Goal: Task Accomplishment & Management: Use online tool/utility

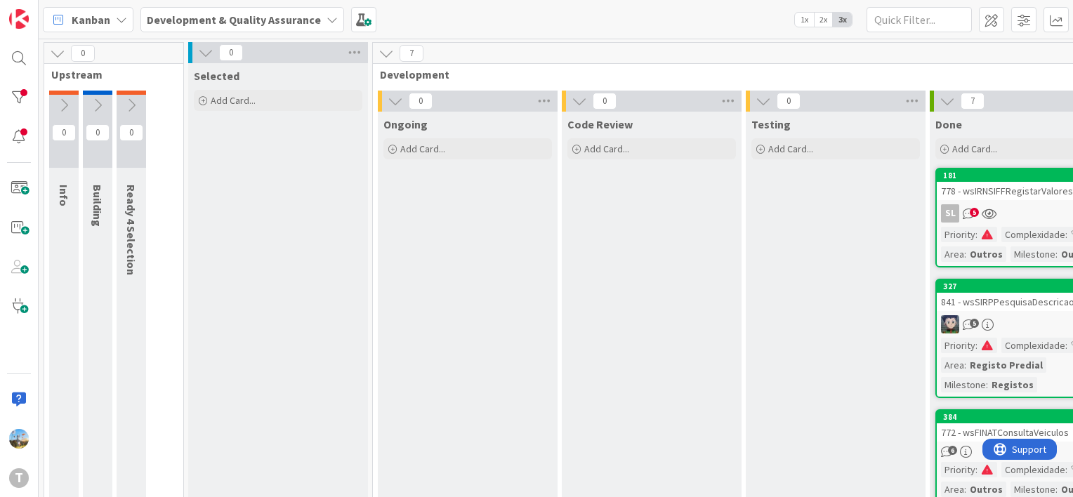
click at [204, 56] on icon at bounding box center [205, 52] width 15 height 15
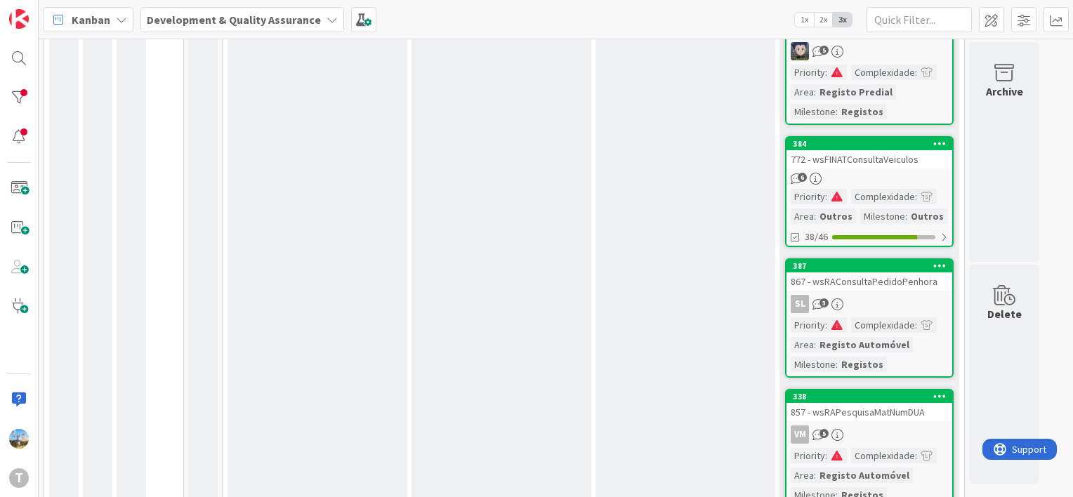
scroll to position [281, 0]
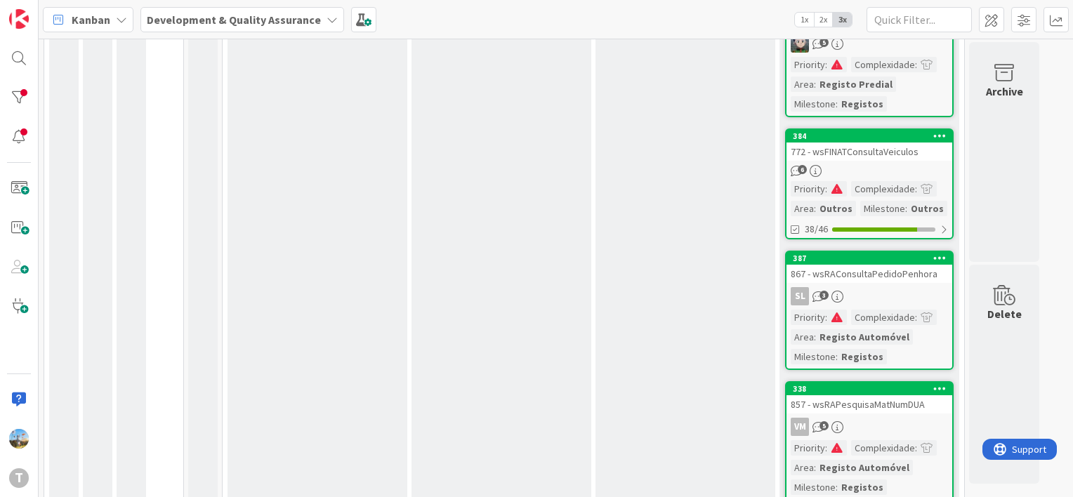
click at [864, 159] on div "772 - wsFINATConsultaVeiculos" at bounding box center [869, 152] width 166 height 18
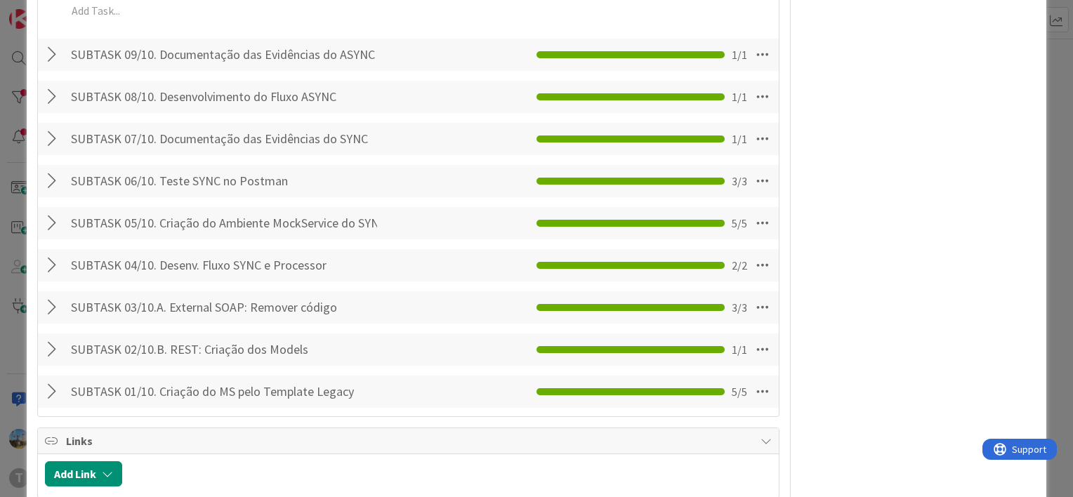
scroll to position [2177, 0]
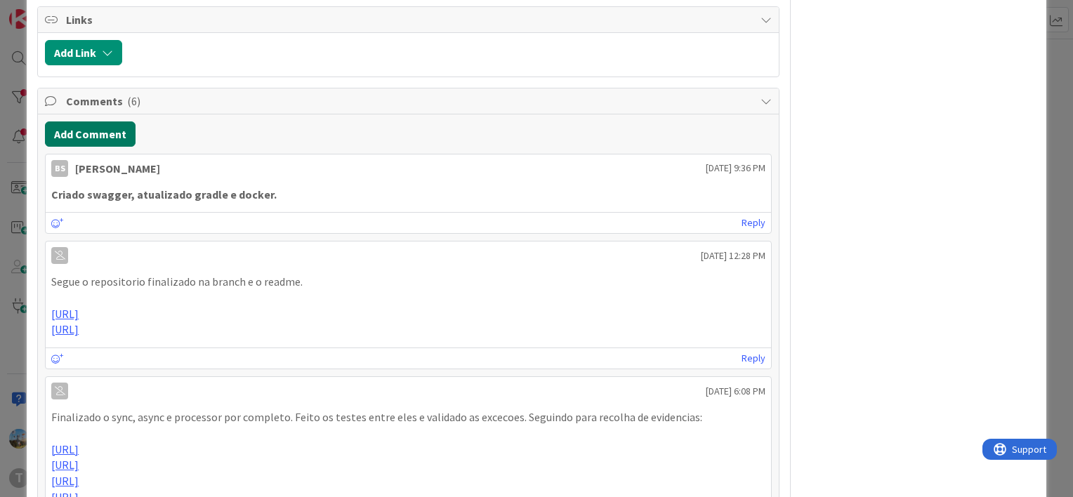
click at [130, 147] on button "Add Comment" at bounding box center [90, 133] width 91 height 25
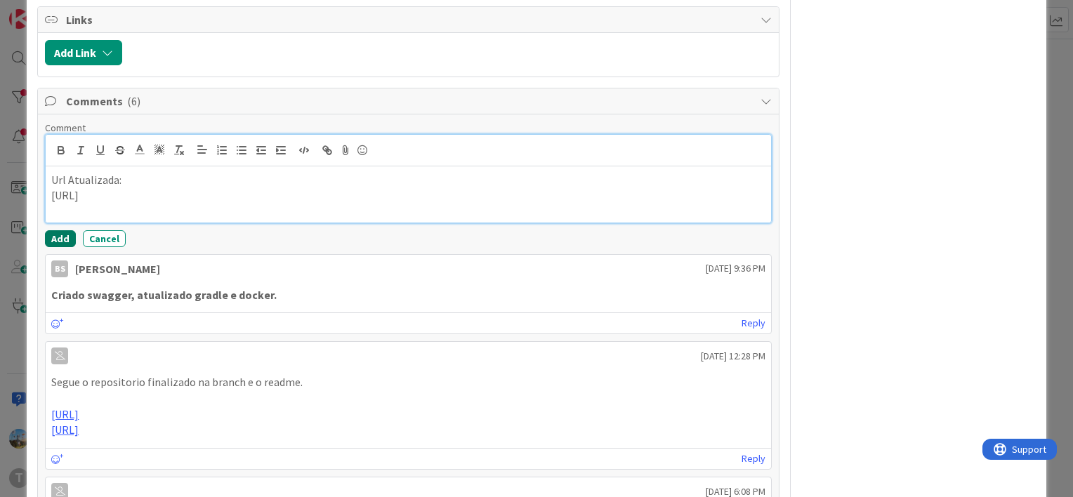
click at [62, 247] on button "Add" at bounding box center [60, 238] width 31 height 17
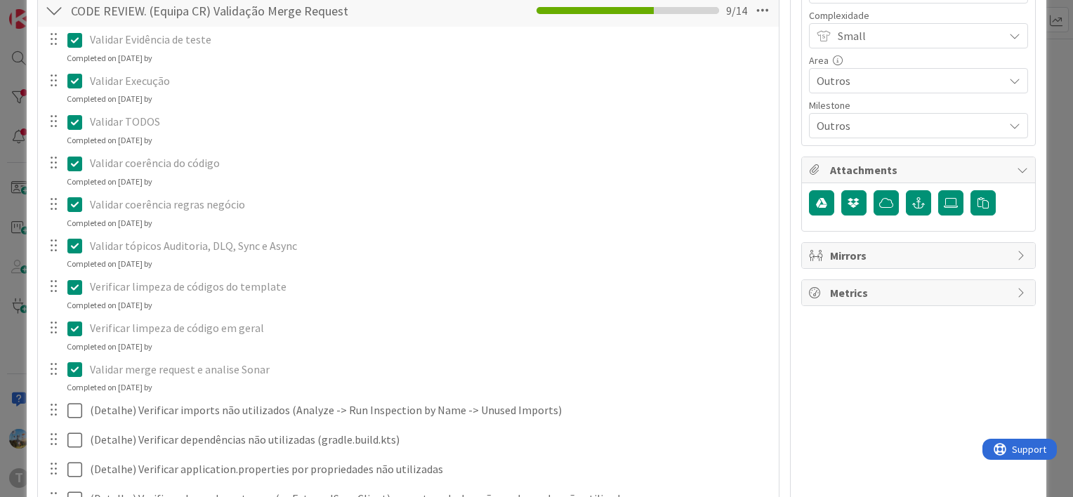
scroll to position [0, 0]
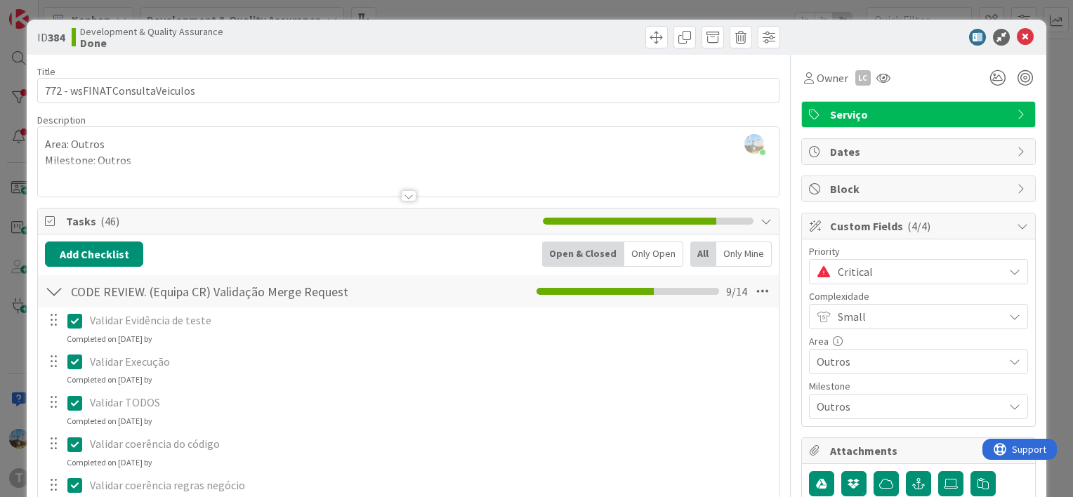
click at [885, 274] on span "Critical" at bounding box center [917, 272] width 159 height 20
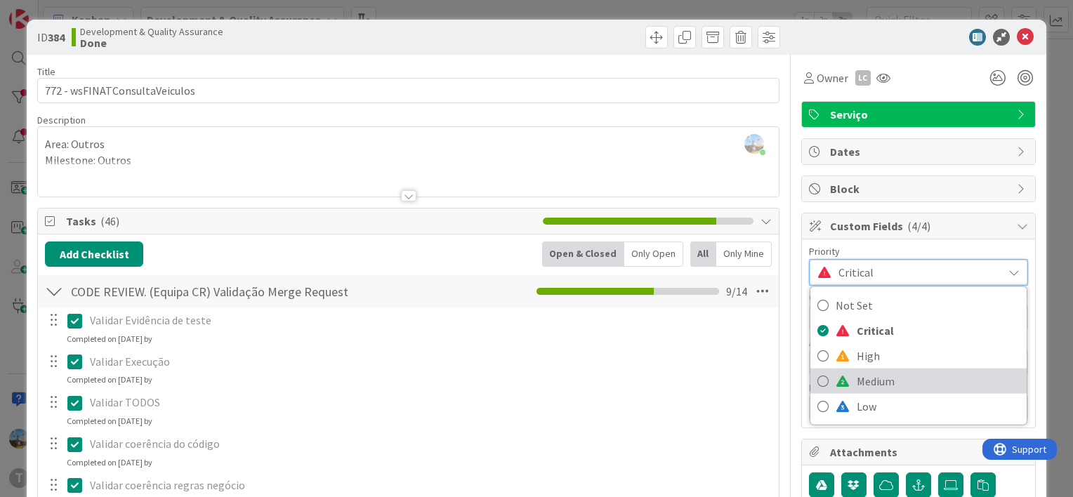
click at [863, 374] on span "Medium" at bounding box center [938, 381] width 163 height 21
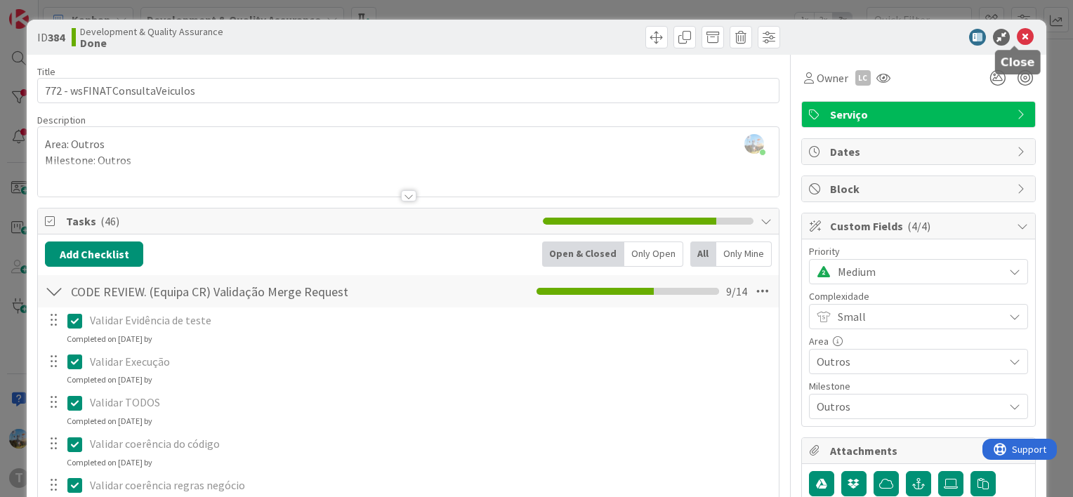
click at [1017, 33] on icon at bounding box center [1025, 37] width 17 height 17
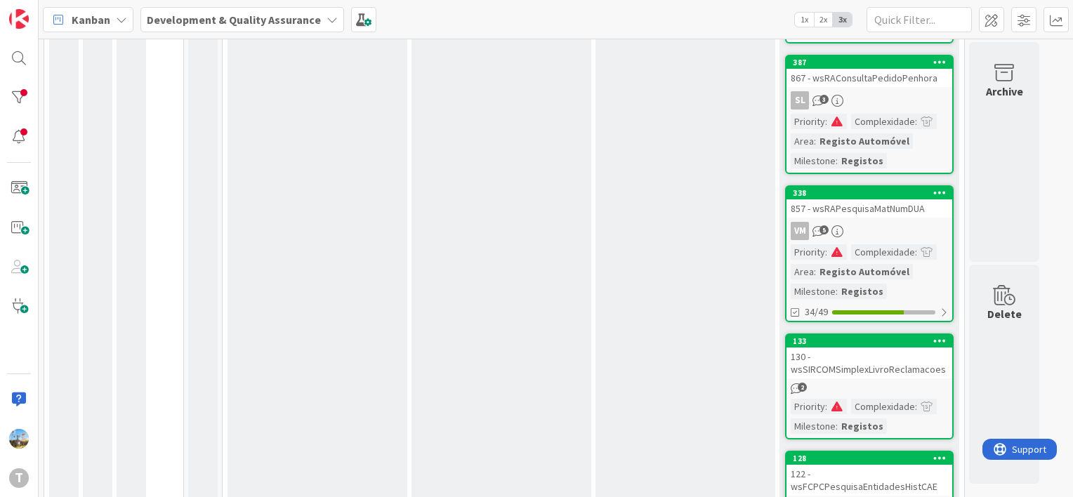
scroll to position [315, 0]
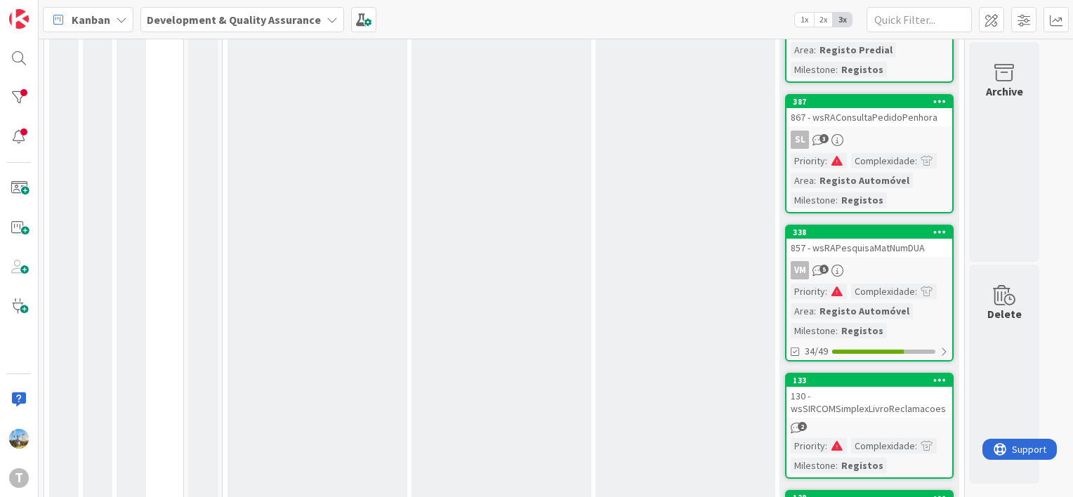
click at [876, 127] on link "387 867 - wsRAConsultaPedidoPenhora SL 3 Priority : Complexidade : Area : Regis…" at bounding box center [869, 153] width 169 height 119
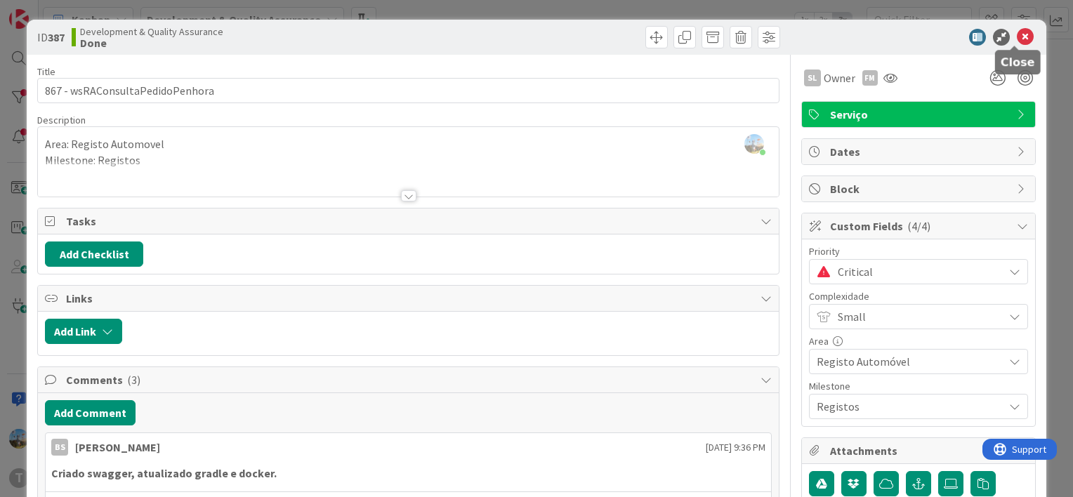
click at [1020, 31] on icon at bounding box center [1025, 37] width 17 height 17
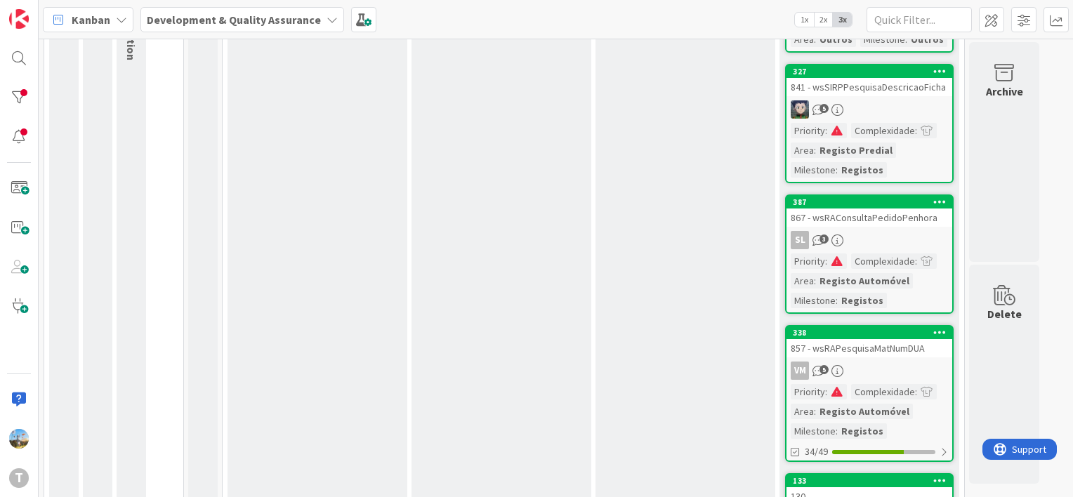
scroll to position [456, 0]
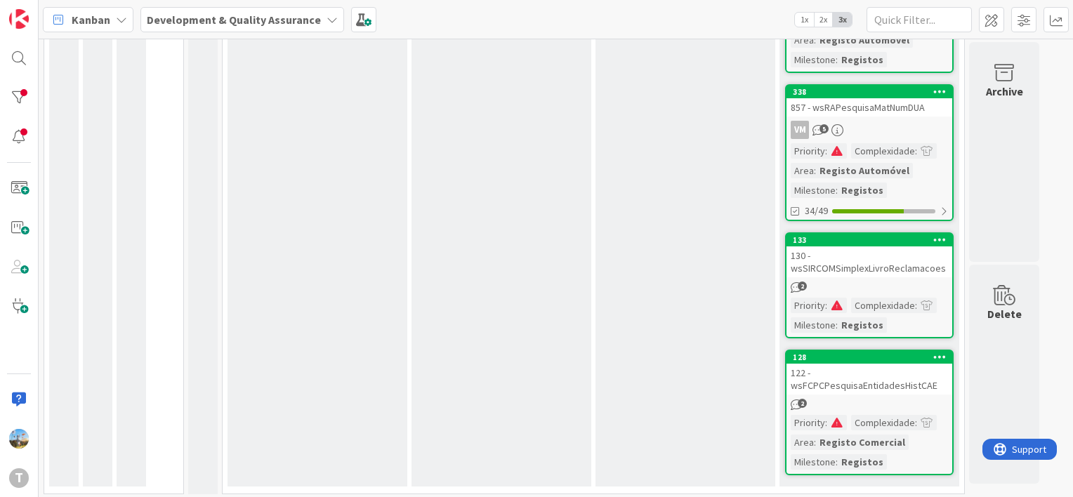
click at [878, 427] on div "Priority : Complexidade : Area : Registo Comercial Milestone : Registos" at bounding box center [869, 442] width 157 height 55
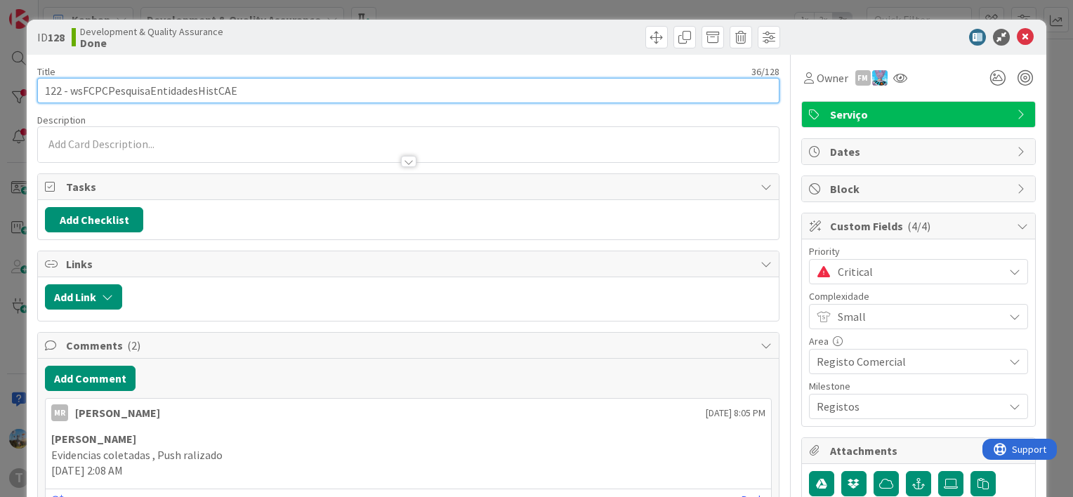
drag, startPoint x: 185, startPoint y: 101, endPoint x: 72, endPoint y: 97, distance: 113.1
click at [72, 97] on input "122 - wsFCPCPesquisaEntidadesHistCAE" at bounding box center [408, 90] width 742 height 25
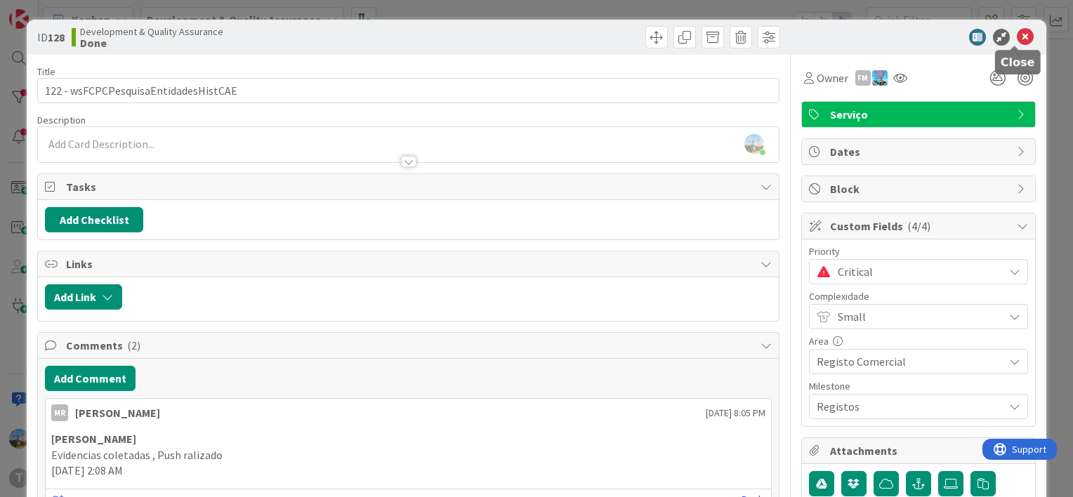
click at [1017, 34] on icon at bounding box center [1025, 37] width 17 height 17
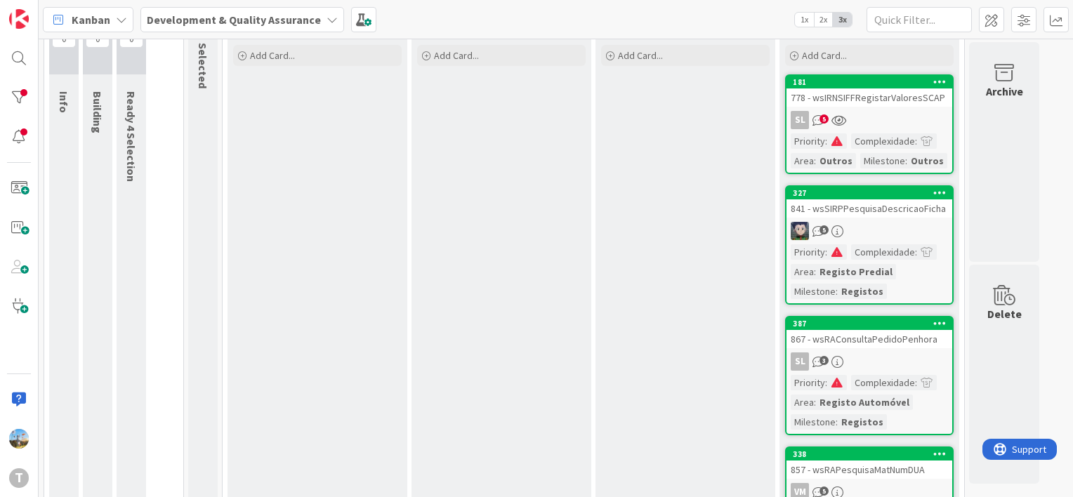
scroll to position [175, 0]
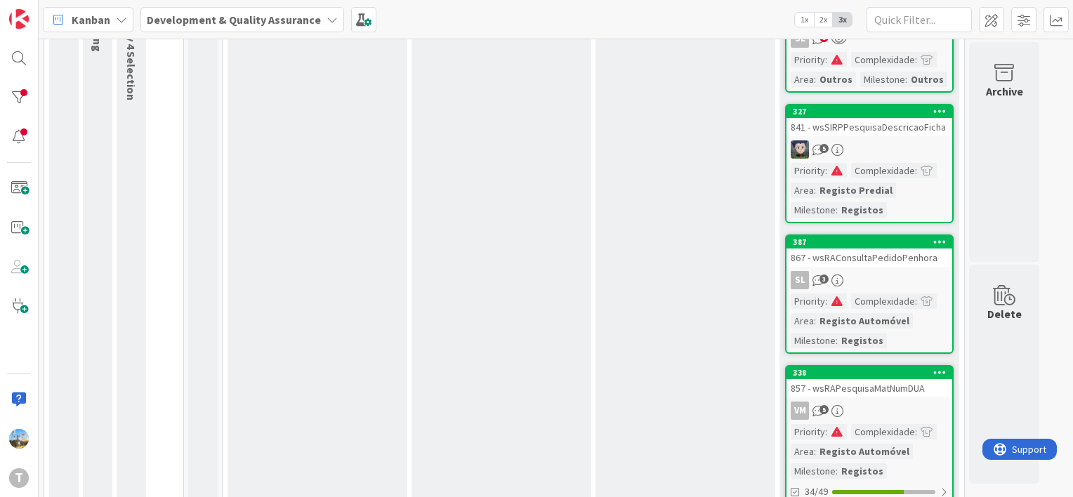
click at [888, 284] on div "SL 3" at bounding box center [869, 280] width 166 height 18
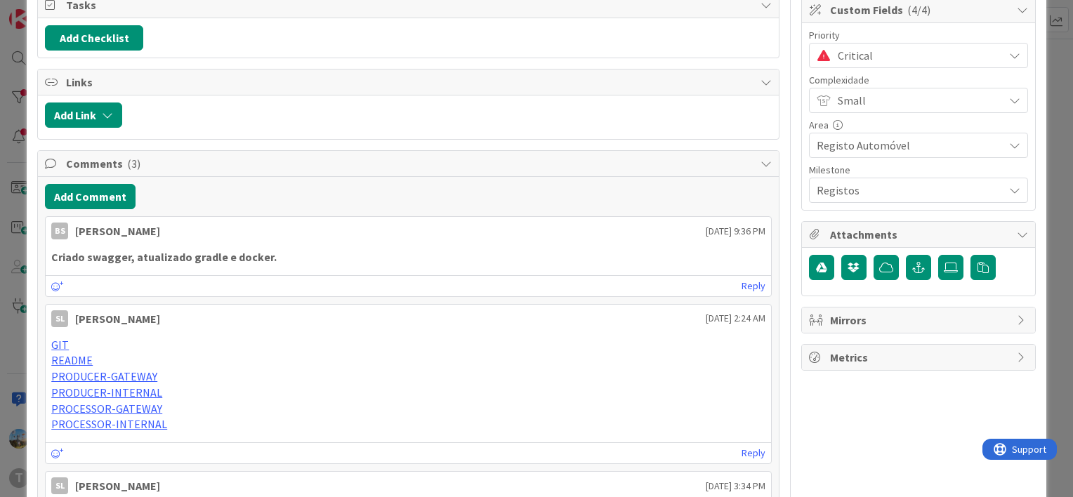
scroll to position [211, 0]
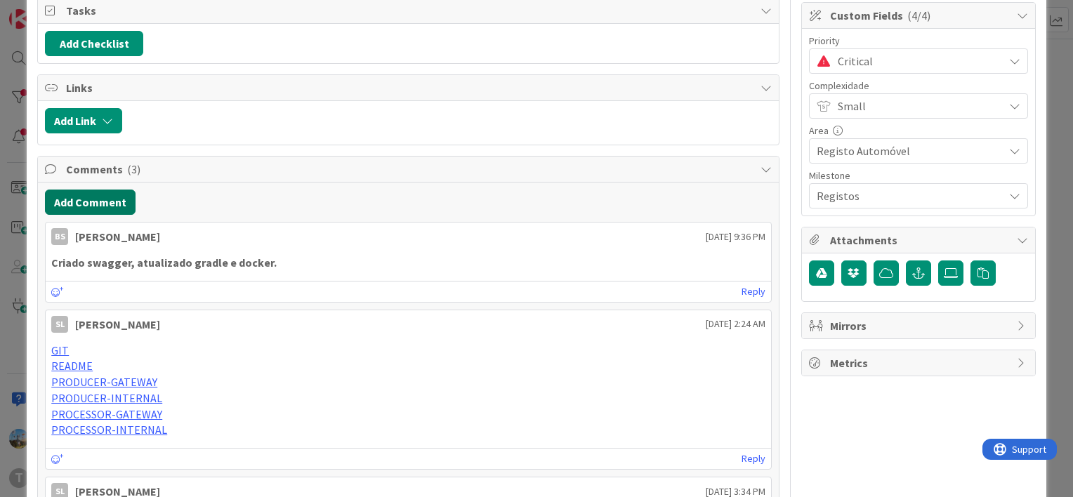
click at [98, 204] on button "Add Comment" at bounding box center [90, 202] width 91 height 25
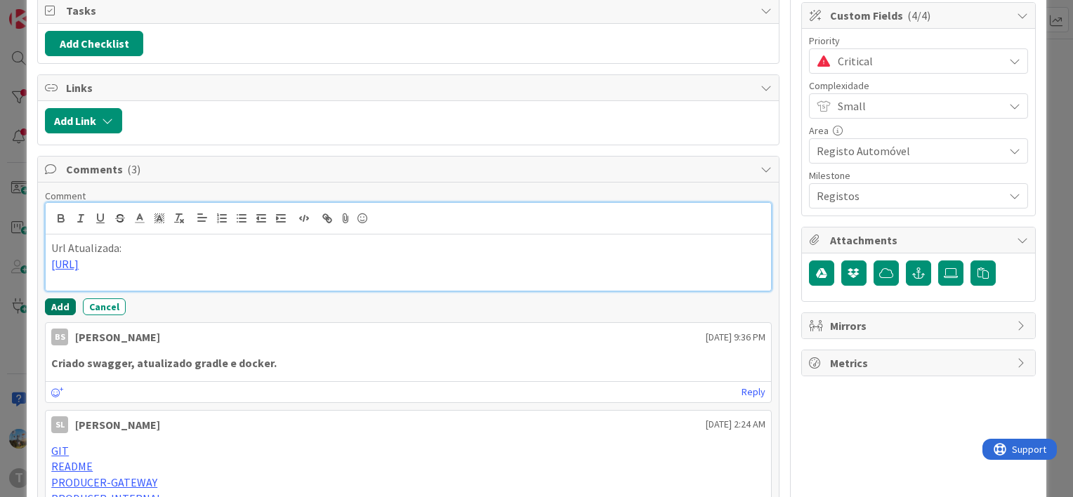
click at [65, 301] on button "Add" at bounding box center [60, 306] width 31 height 17
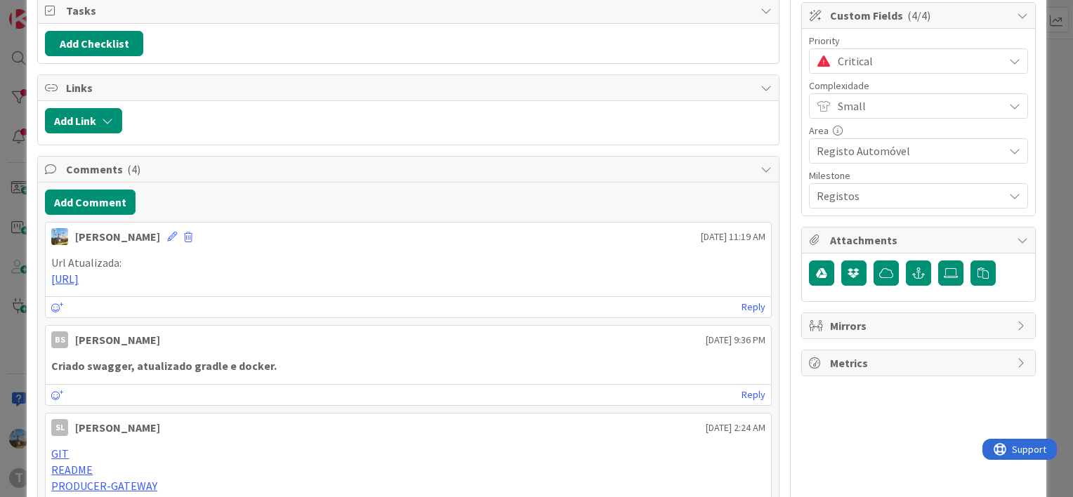
scroll to position [0, 0]
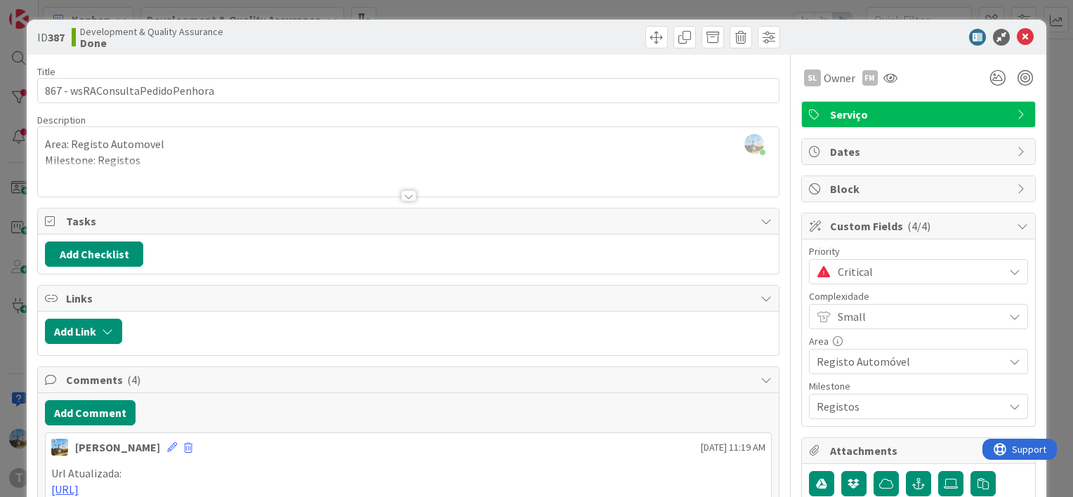
click at [855, 262] on span "Critical" at bounding box center [917, 272] width 159 height 20
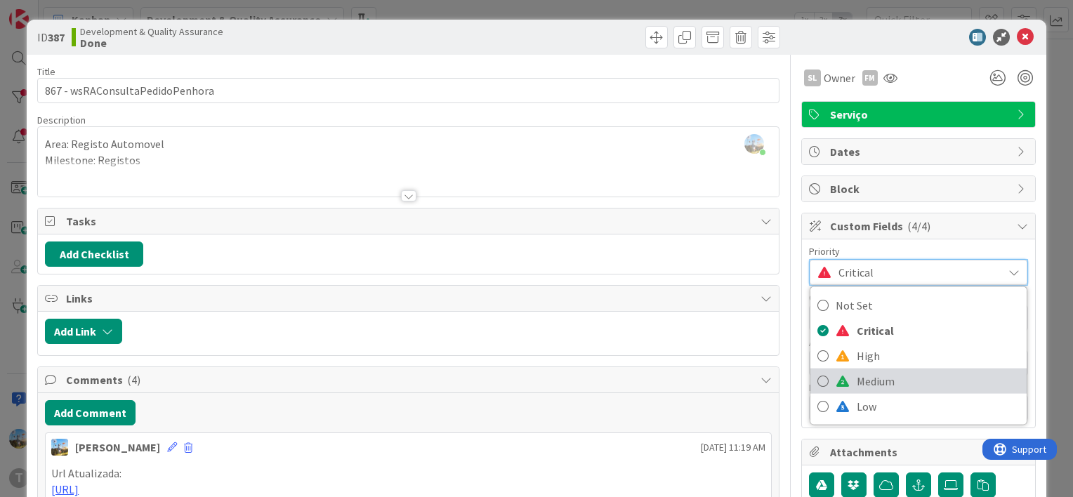
click at [857, 371] on span "Medium" at bounding box center [938, 381] width 163 height 21
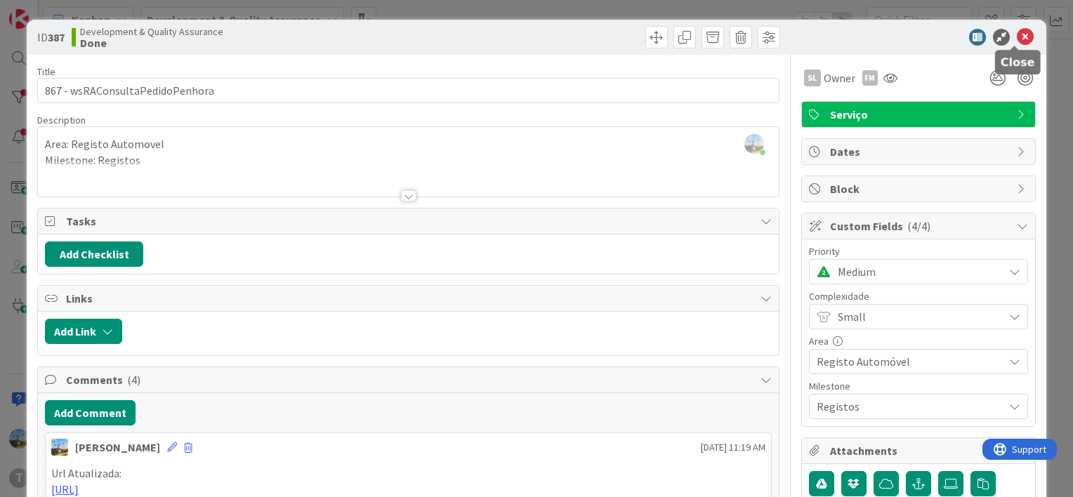
click at [1017, 37] on icon at bounding box center [1025, 37] width 17 height 17
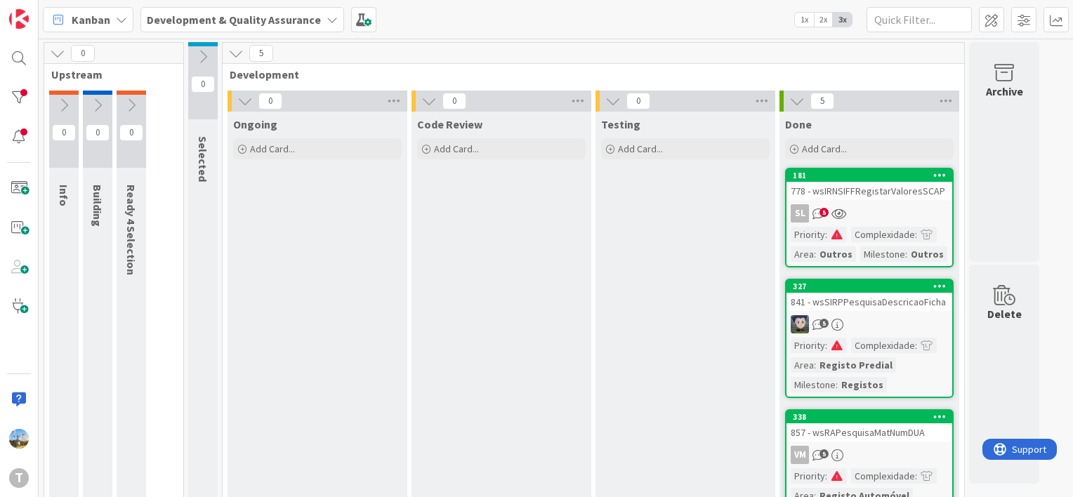
scroll to position [326, 0]
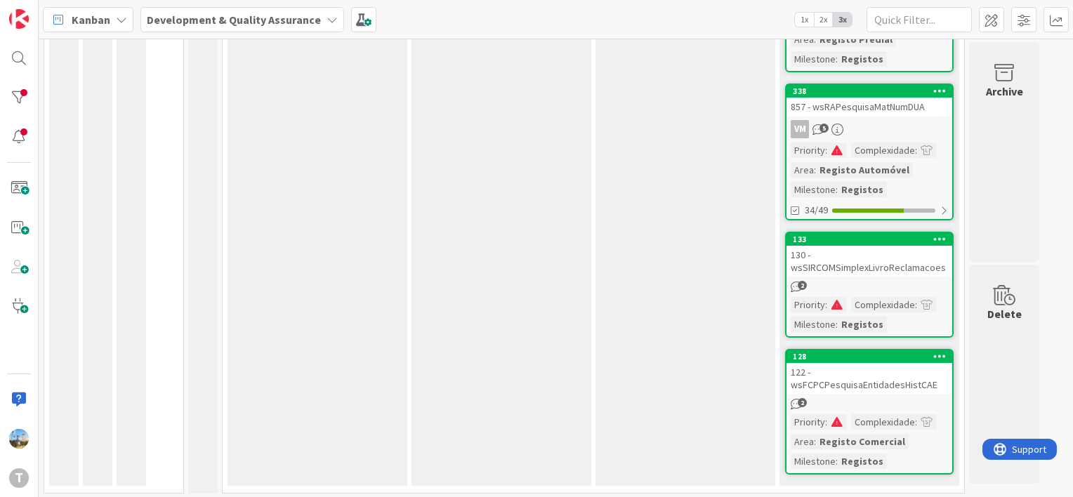
click at [881, 272] on div "130 - wsSIRCOMSimplexLivroReclamacoes" at bounding box center [869, 261] width 166 height 31
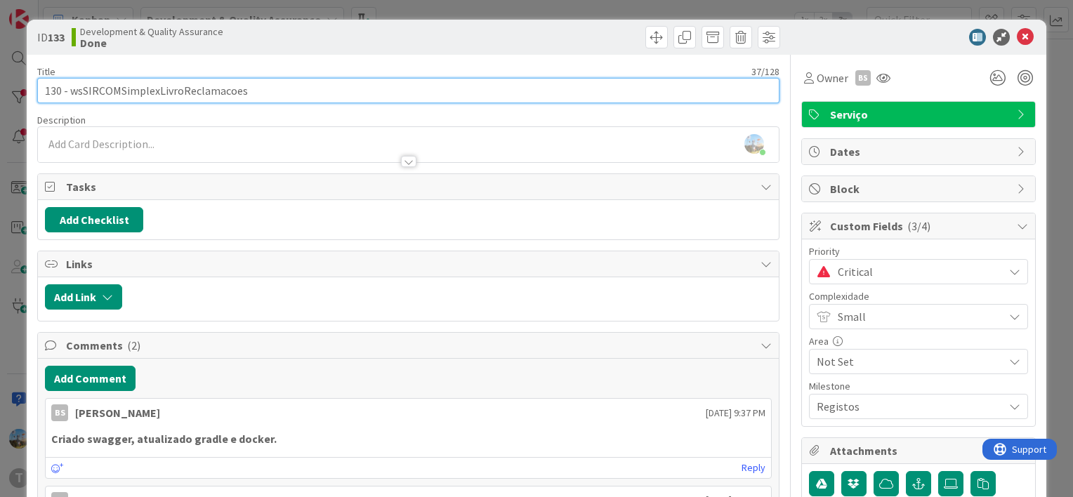
drag, startPoint x: 282, startPoint y: 86, endPoint x: 70, endPoint y: 97, distance: 211.6
click at [70, 97] on input "130 - wsSIRCOMSimplexLivroReclamacoes" at bounding box center [408, 90] width 742 height 25
